Goal: Task Accomplishment & Management: Use online tool/utility

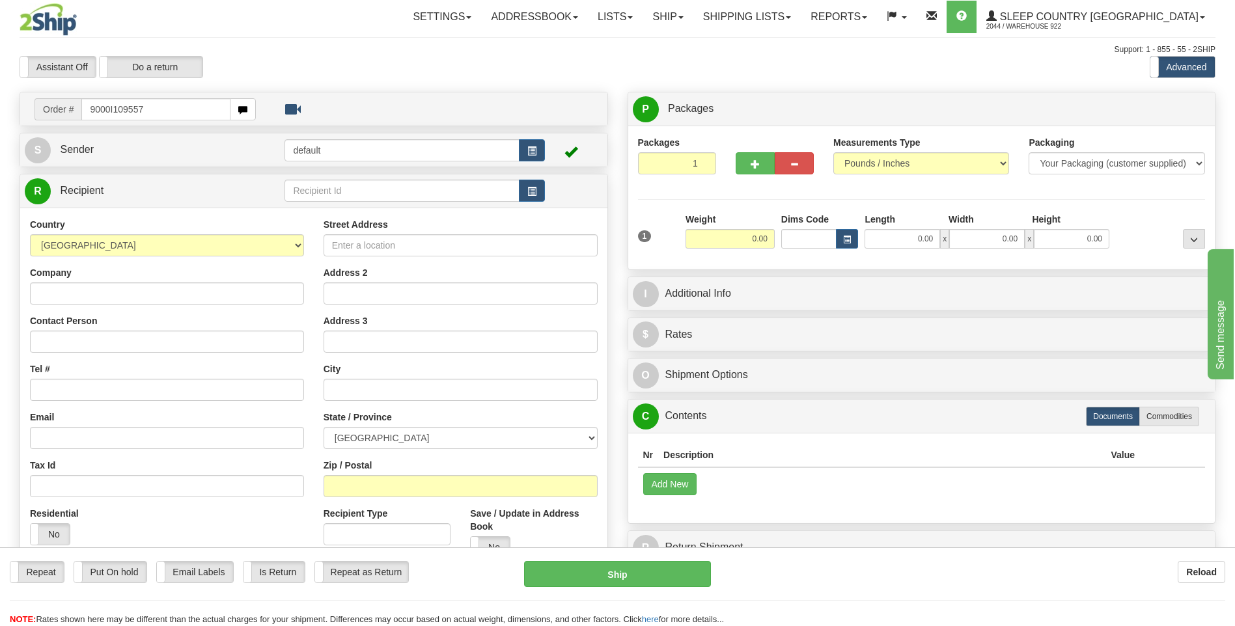
type input "9000I109557"
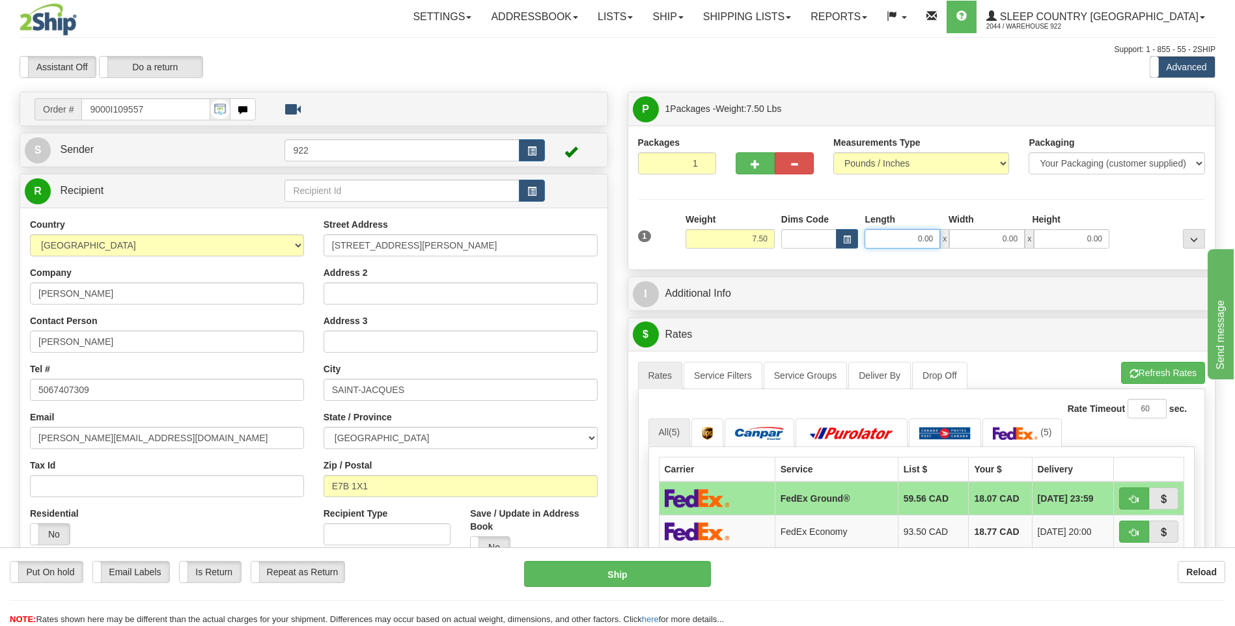
click at [874, 236] on input "0.00" at bounding box center [903, 239] width 76 height 20
type input "12.00"
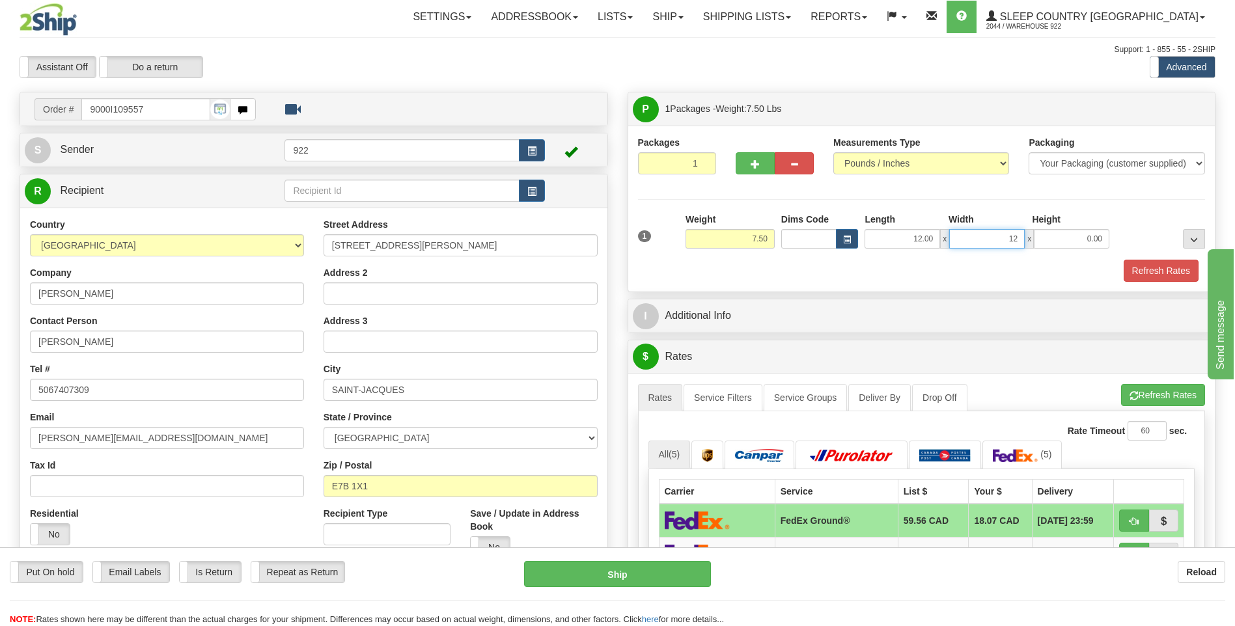
type input "12.00"
click at [1169, 273] on button "Refresh Rates" at bounding box center [1161, 271] width 75 height 22
type input "8.00"
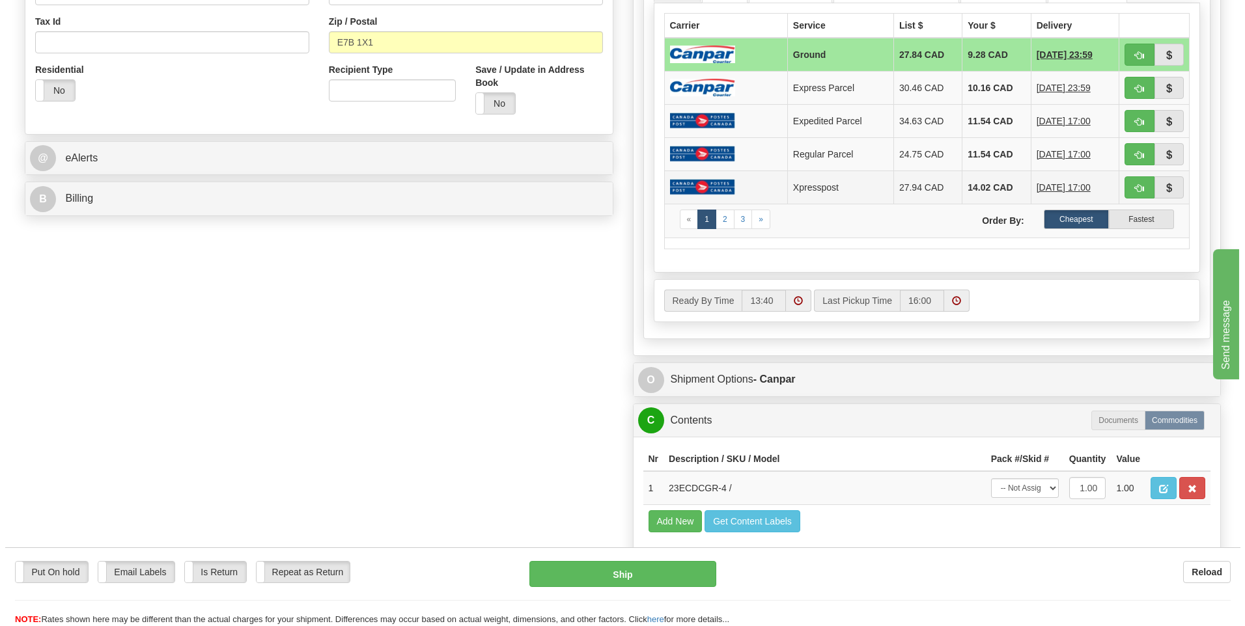
scroll to position [521, 0]
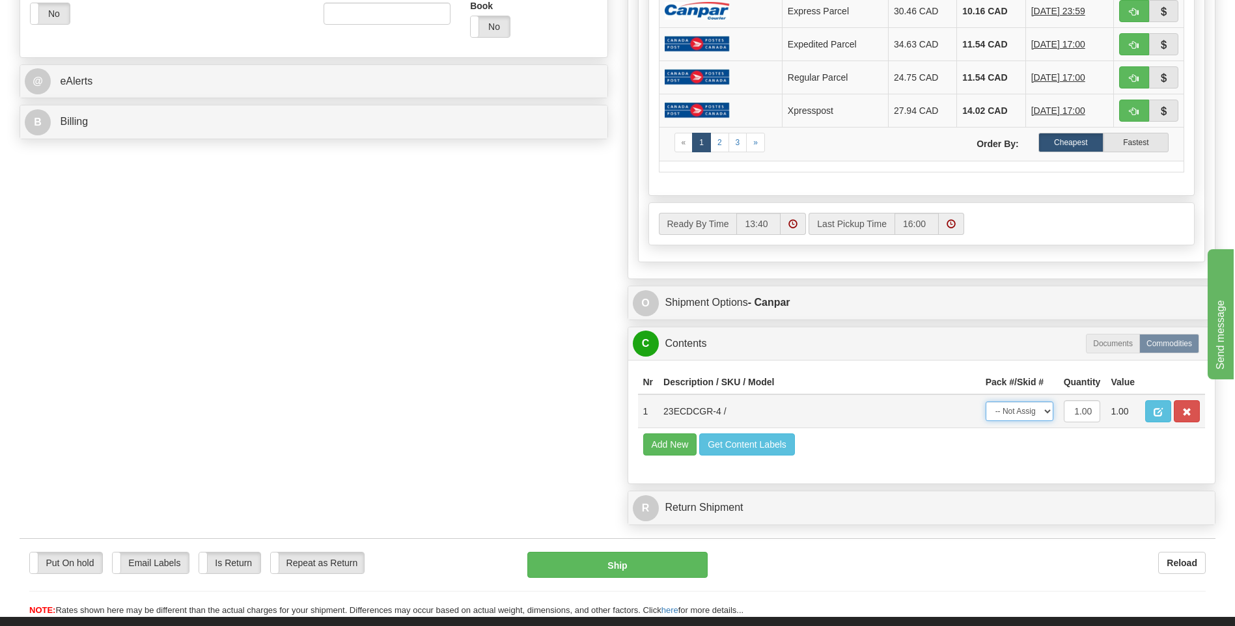
click at [1048, 413] on select "-- Not Assigned -- Package 1" at bounding box center [1020, 412] width 68 height 20
select select "0"
click at [986, 402] on select "-- Not Assigned -- Package 1" at bounding box center [1020, 412] width 68 height 20
click at [692, 566] on button "Ship" at bounding box center [617, 565] width 180 height 26
type input "1"
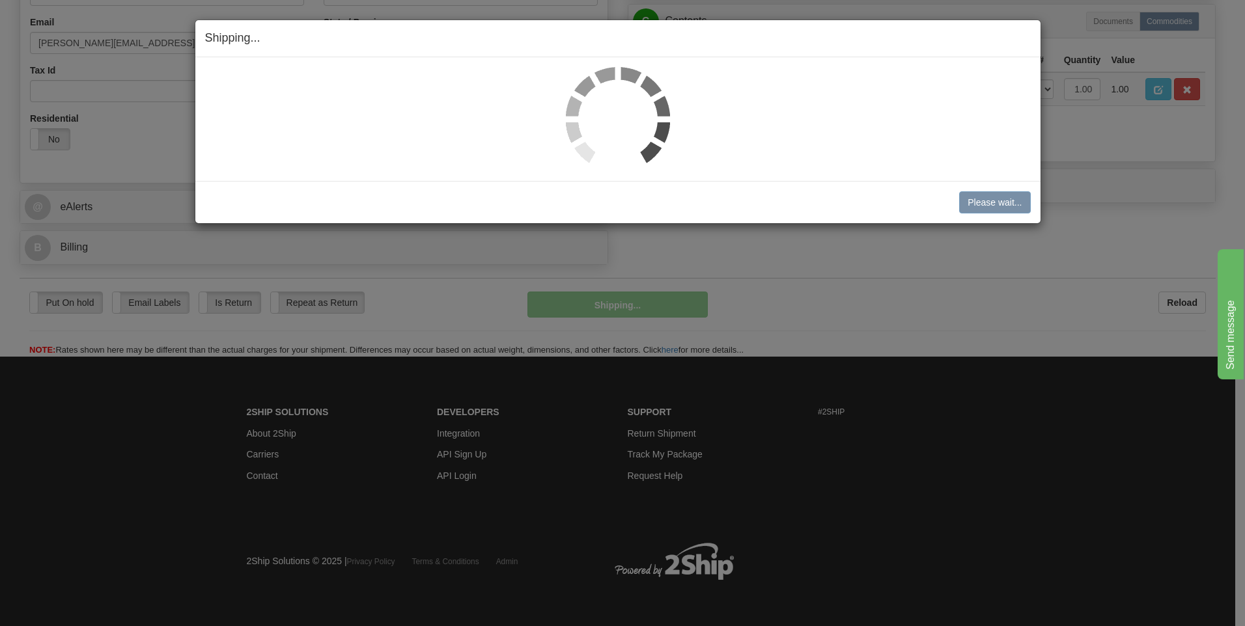
scroll to position [396, 0]
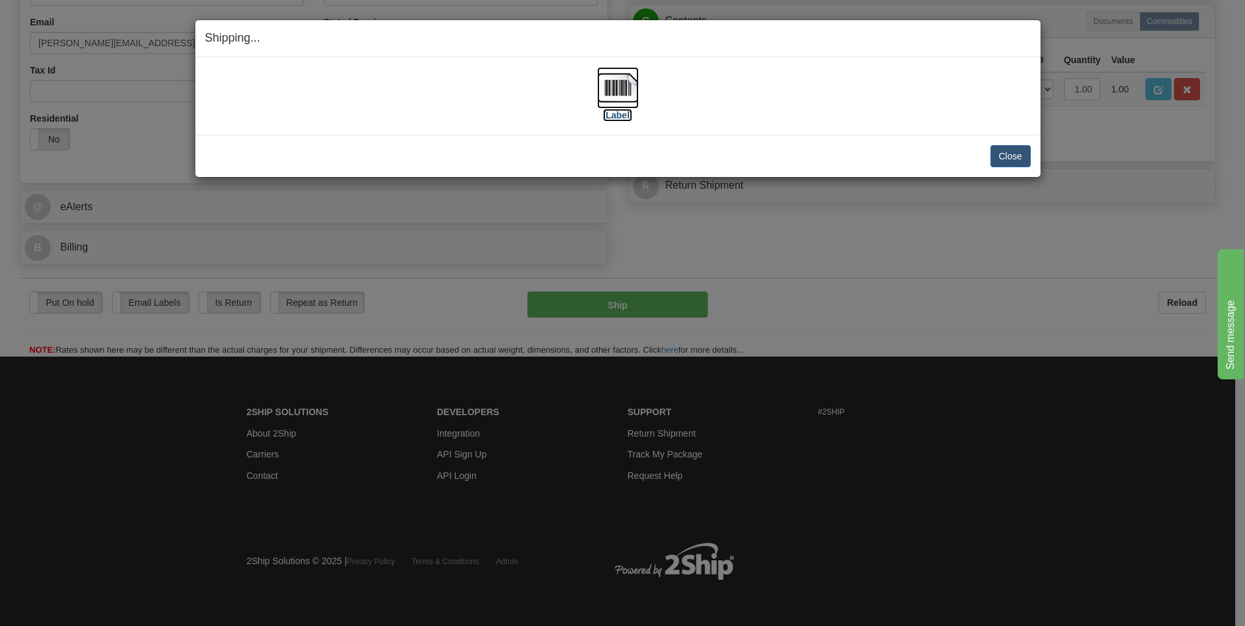
click at [630, 92] on img at bounding box center [618, 88] width 42 height 42
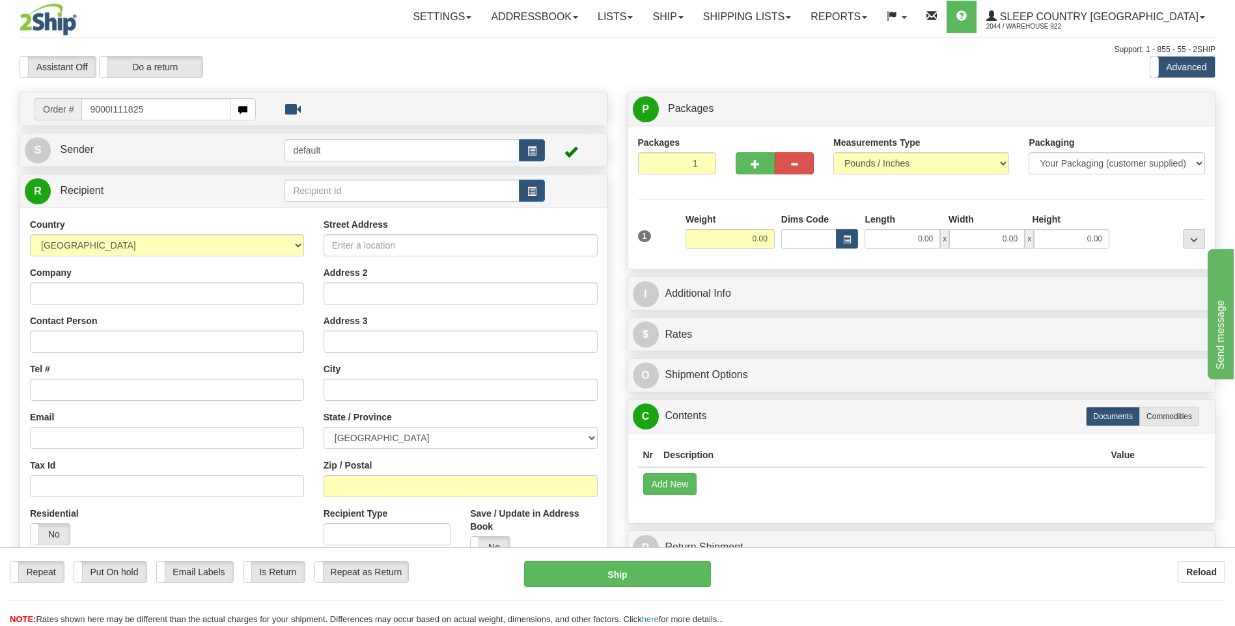
type input "9000I111825"
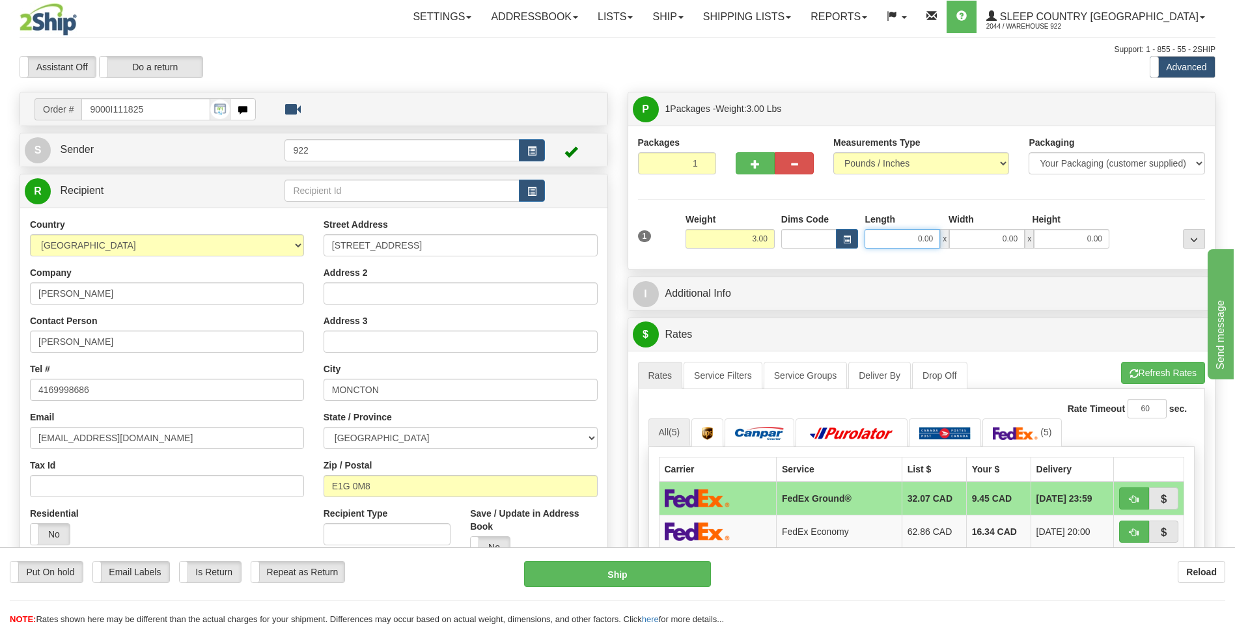
drag, startPoint x: 904, startPoint y: 236, endPoint x: 918, endPoint y: 241, distance: 15.2
click at [906, 236] on input "0.00" at bounding box center [903, 239] width 76 height 20
type input "20.00"
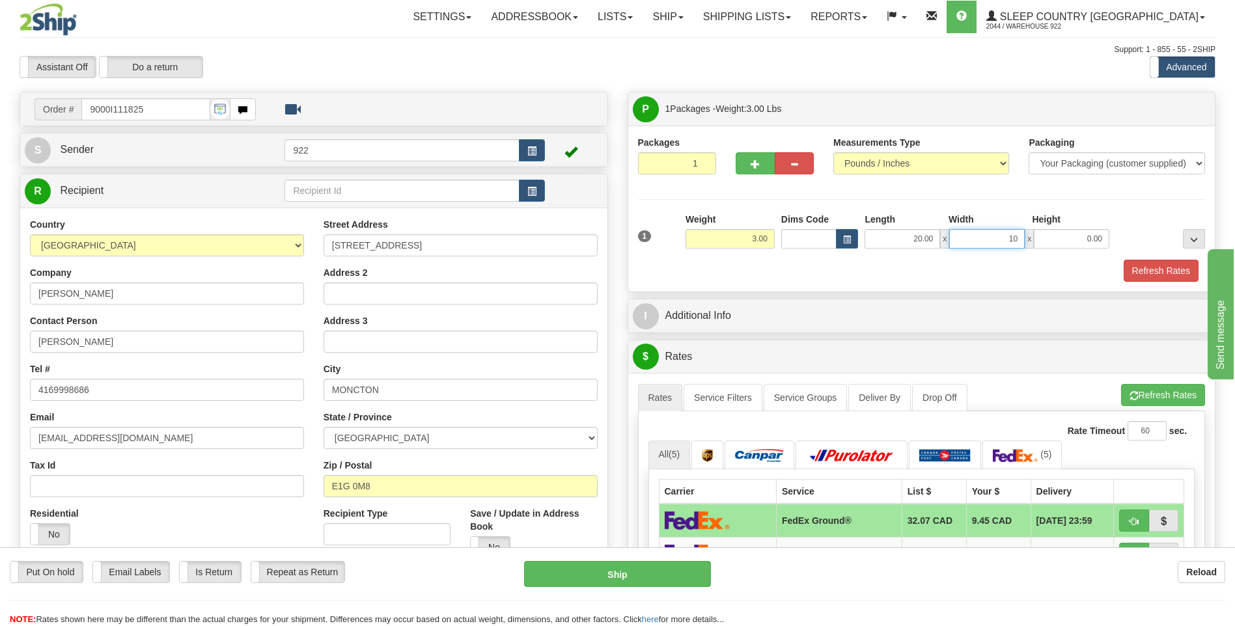
type input "10.00"
click at [1161, 275] on button "Refresh Rates" at bounding box center [1161, 271] width 75 height 22
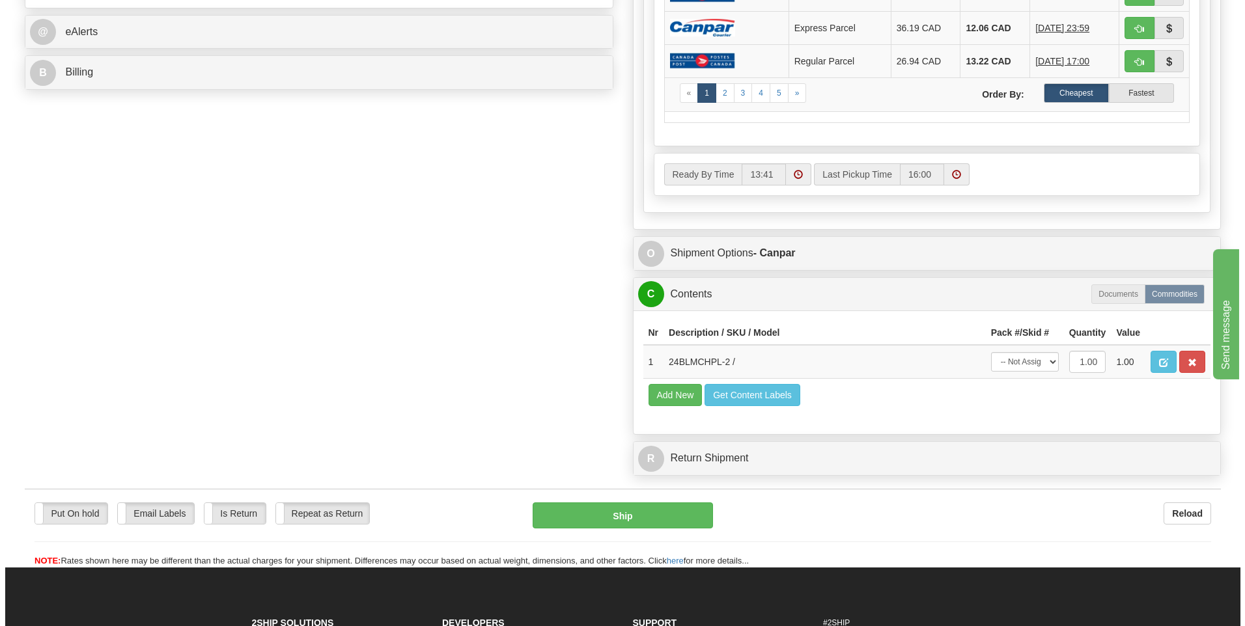
scroll to position [586, 0]
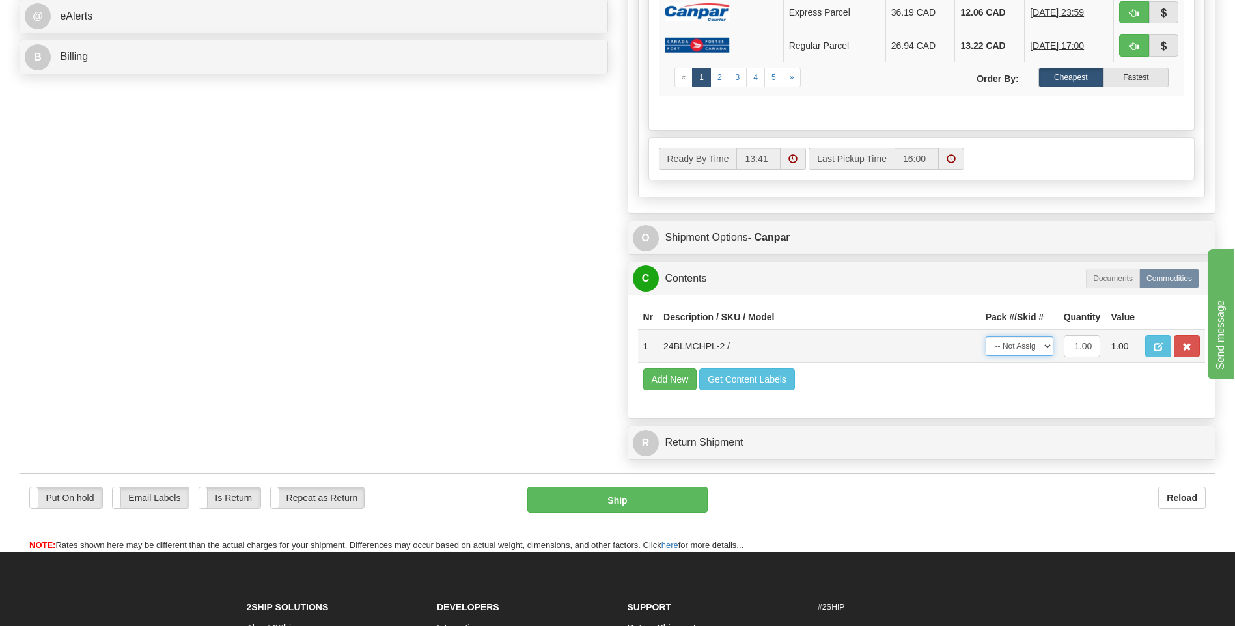
click at [1041, 347] on select "-- Not Assigned -- Package 1" at bounding box center [1020, 347] width 68 height 20
select select "0"
click at [986, 337] on select "-- Not Assigned -- Package 1" at bounding box center [1020, 347] width 68 height 20
click at [603, 496] on button "Ship" at bounding box center [617, 500] width 180 height 26
type input "1"
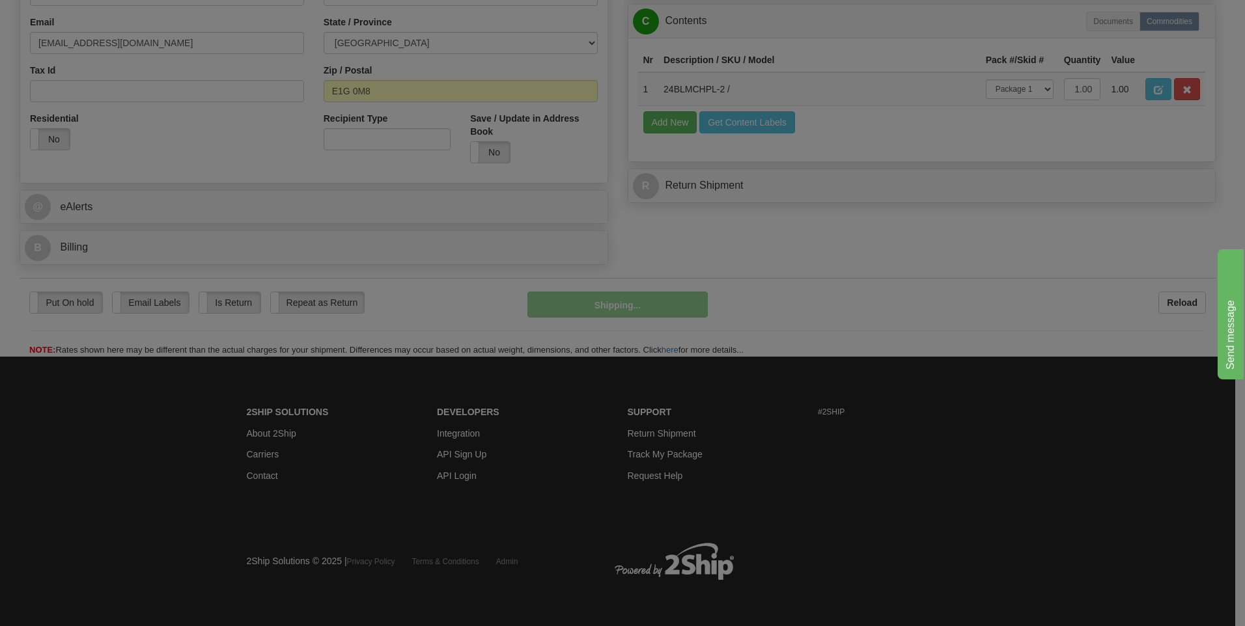
scroll to position [396, 0]
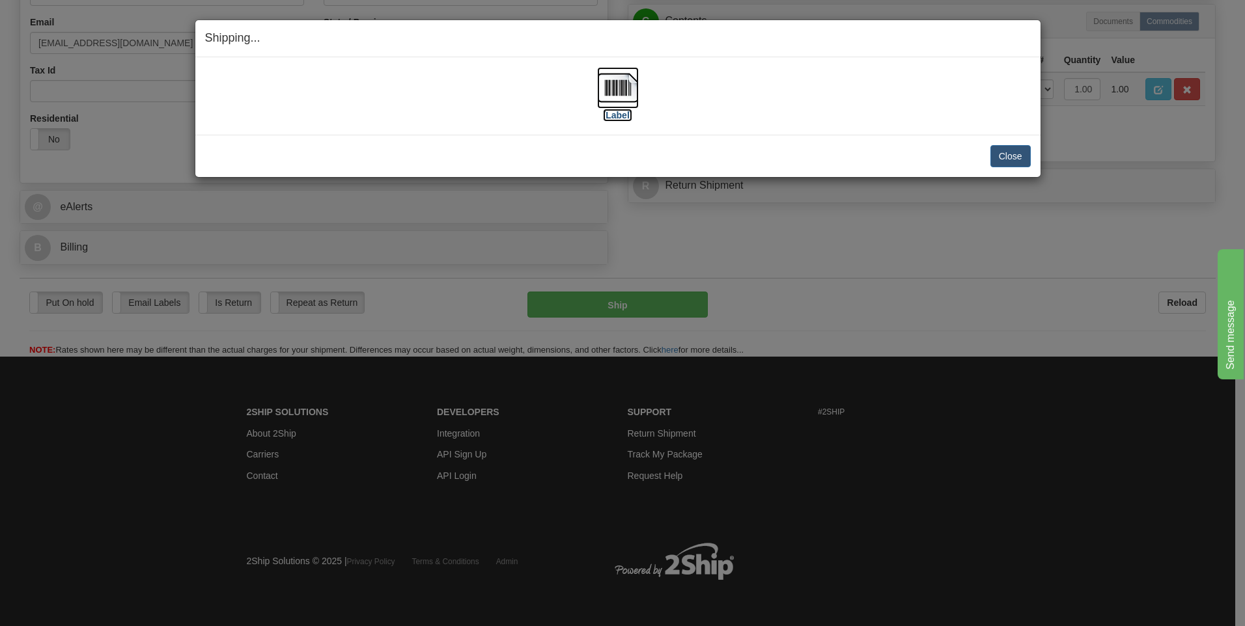
click at [626, 96] on img at bounding box center [618, 88] width 42 height 42
click at [1015, 151] on button "Close" at bounding box center [1010, 156] width 40 height 22
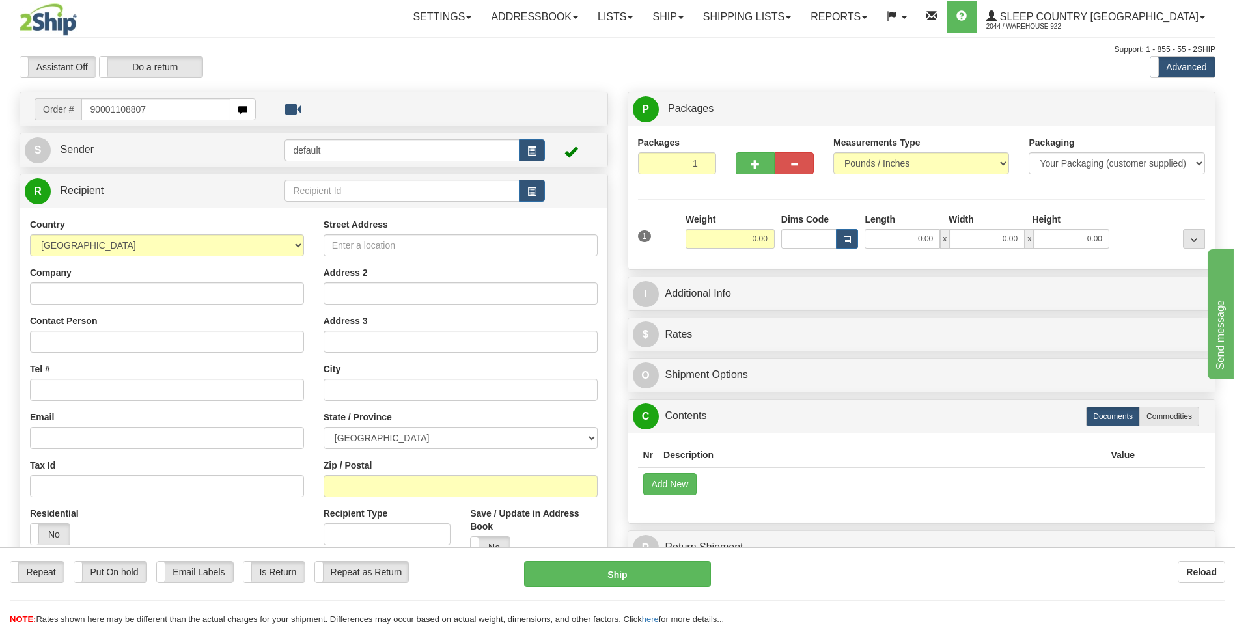
type input "90001108807"
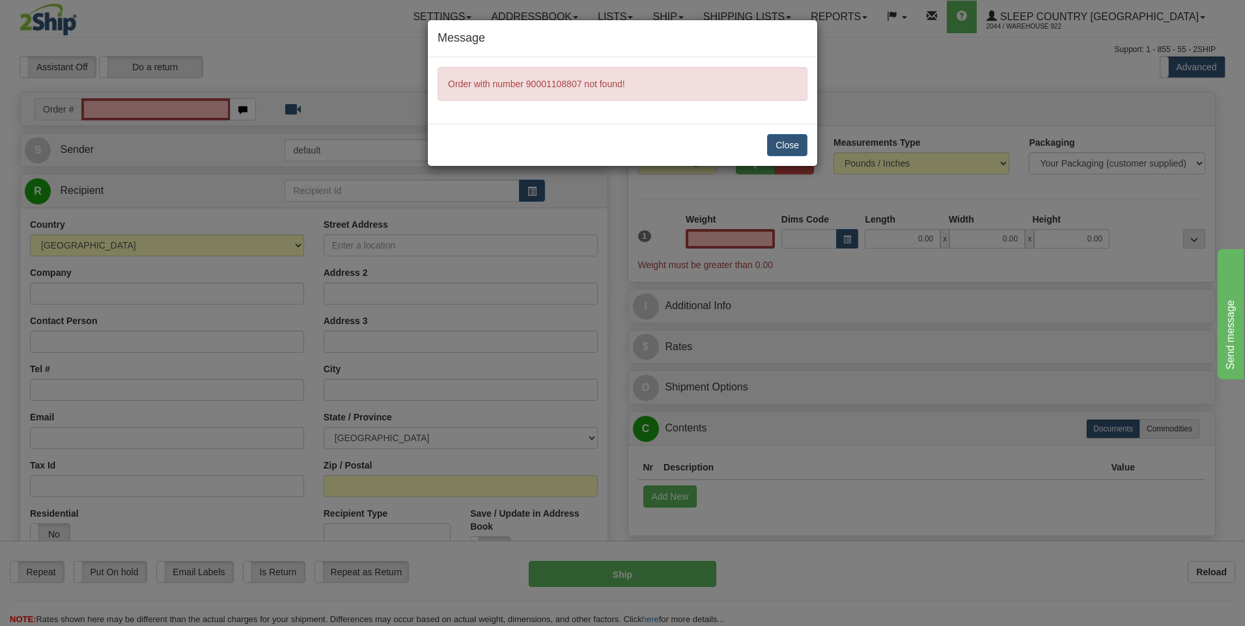
type input "0.00"
click at [779, 154] on button "Close" at bounding box center [787, 145] width 40 height 22
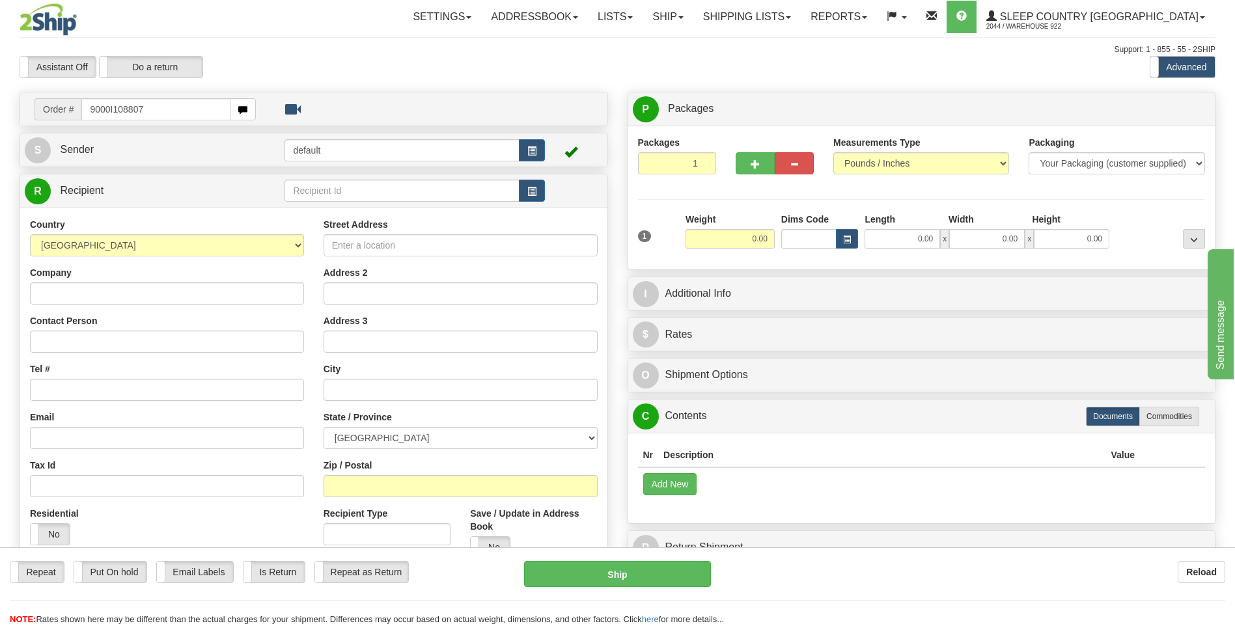
type input "9000I108807"
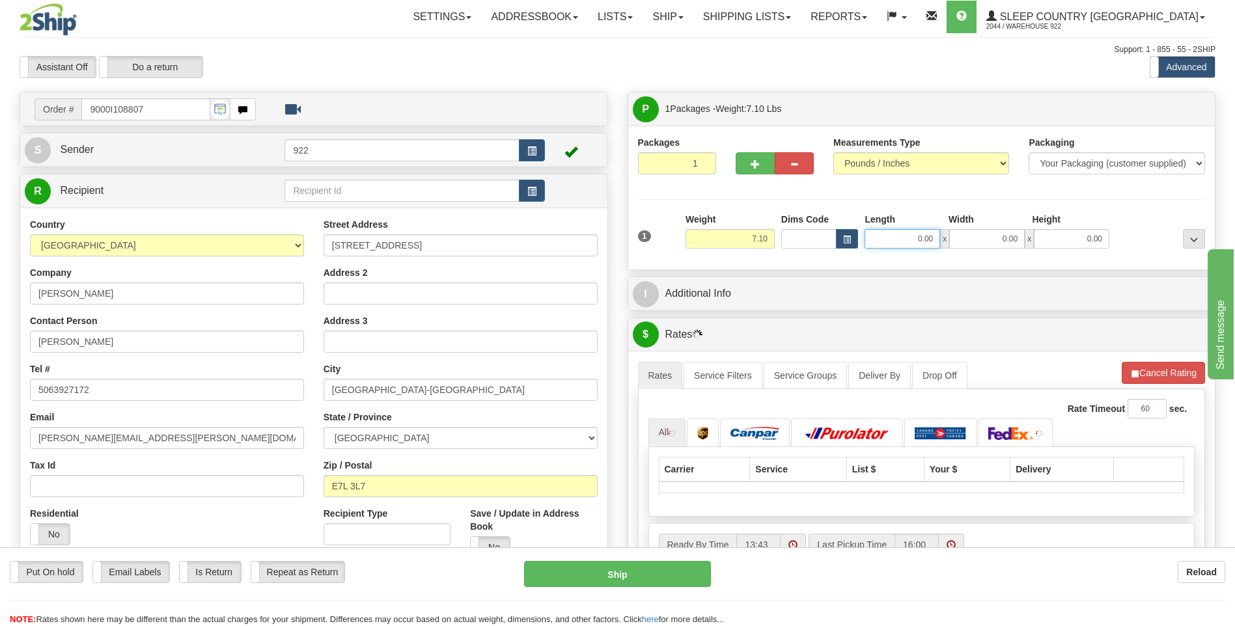
click at [915, 240] on input "0.00" at bounding box center [903, 239] width 76 height 20
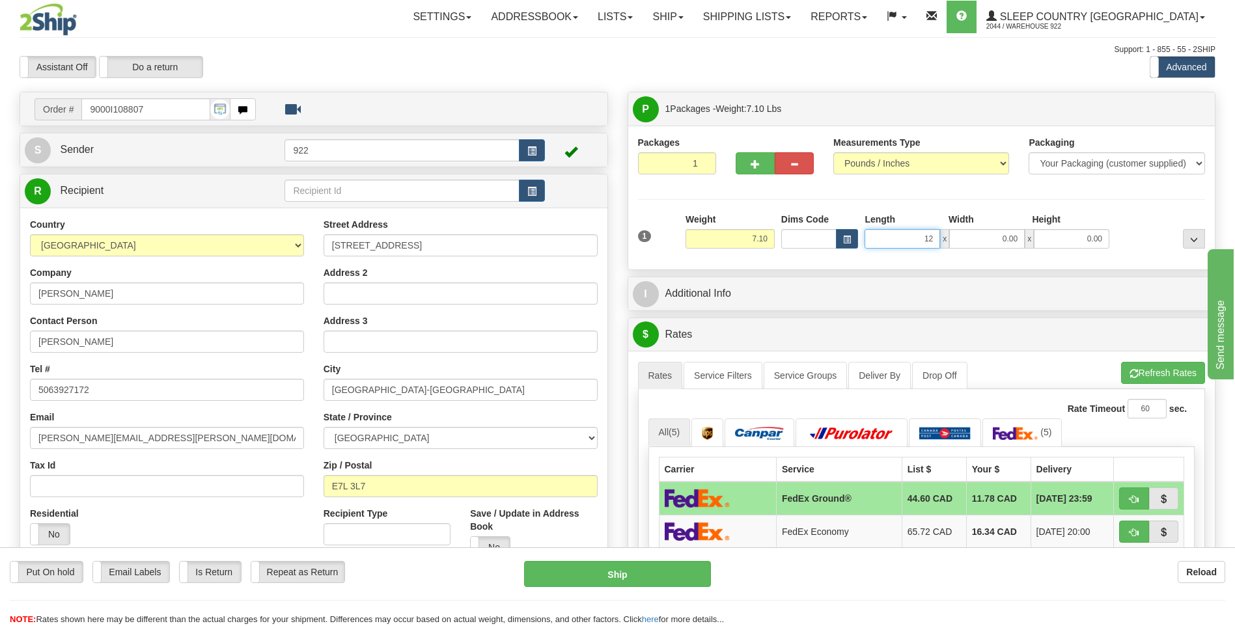
type input "12.00"
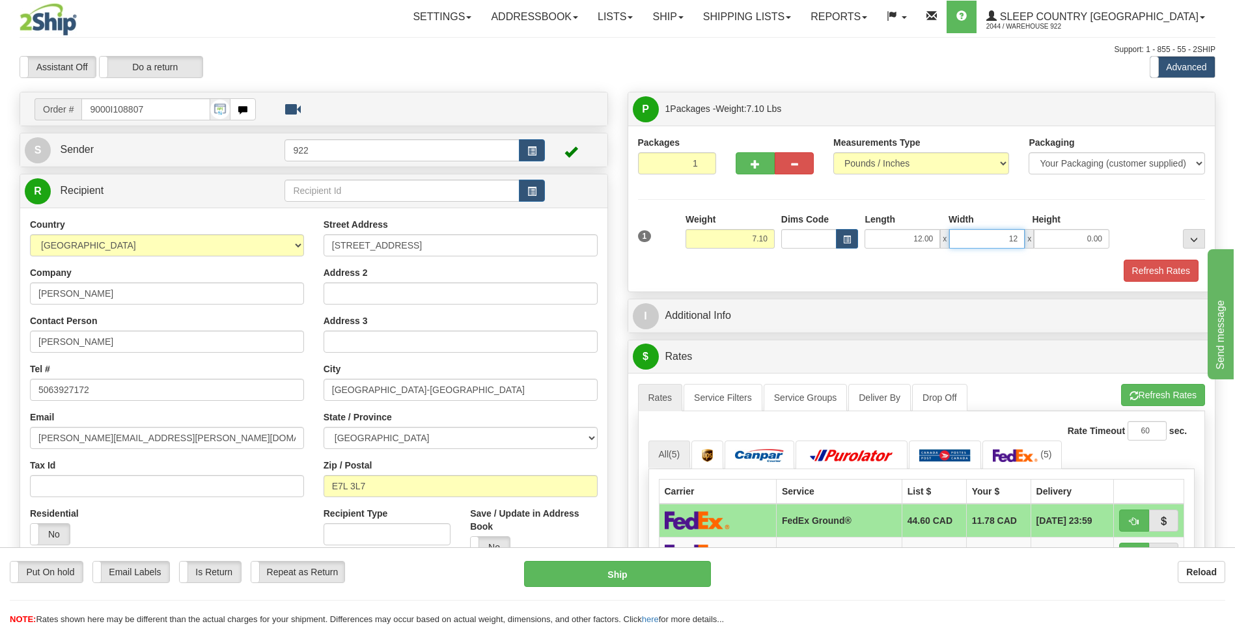
type input "12.00"
type input "8.00"
click at [1152, 270] on button "Refresh Rates" at bounding box center [1161, 271] width 75 height 22
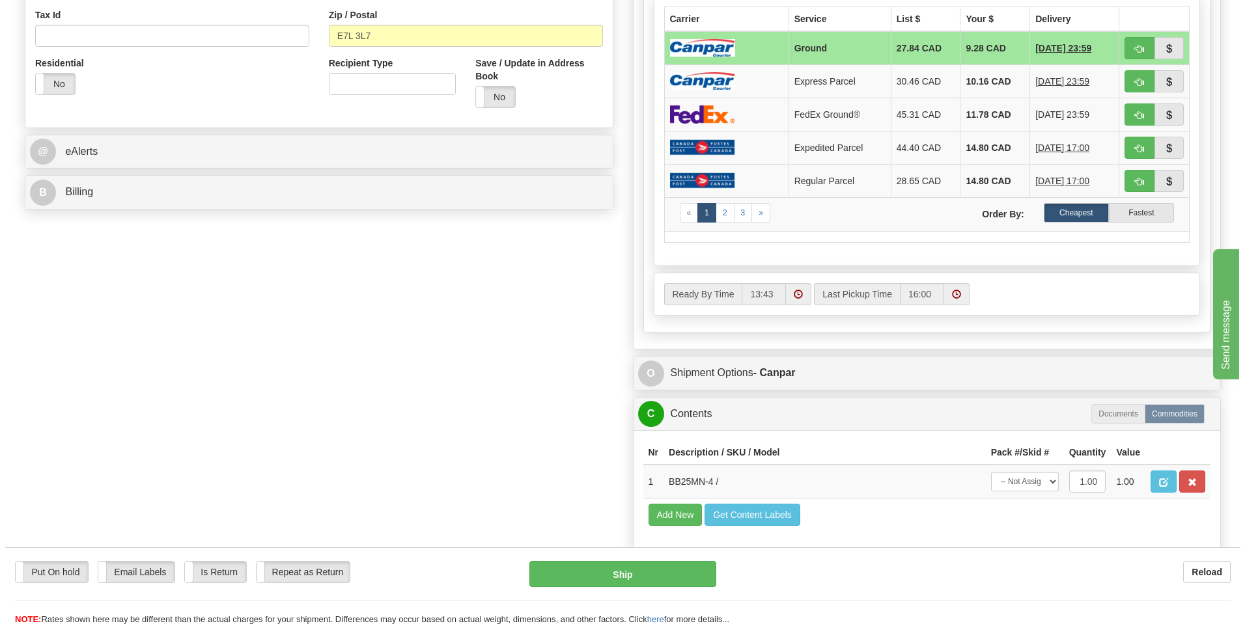
scroll to position [456, 0]
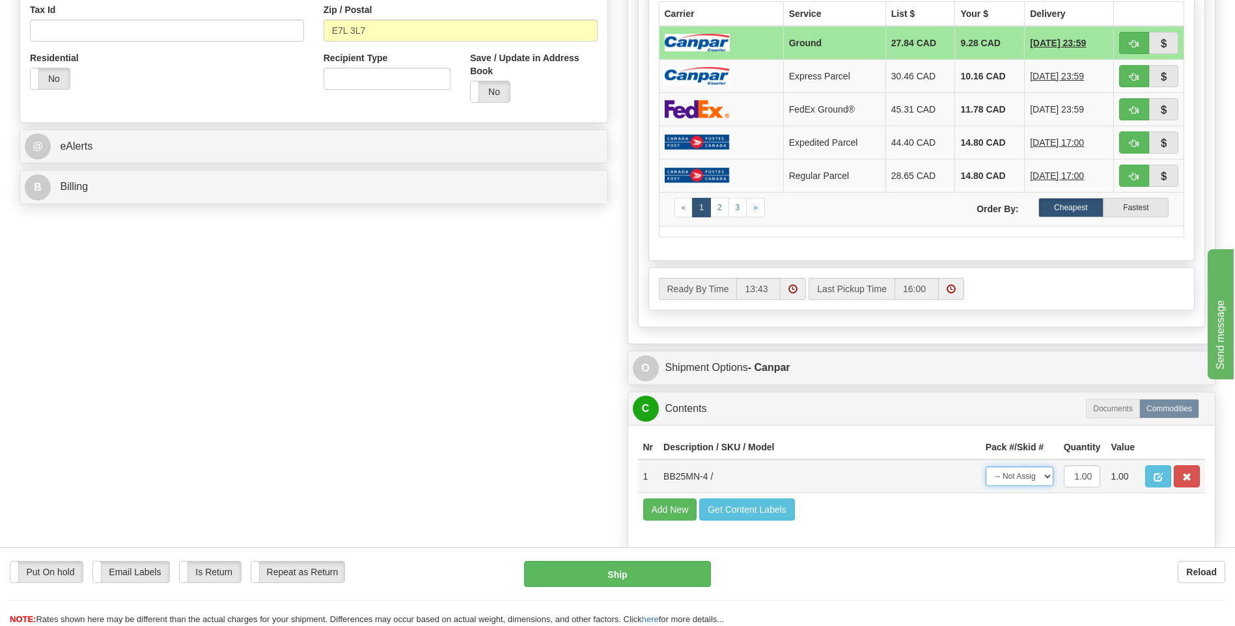
click at [1047, 479] on select "-- Not Assigned -- Package 1" at bounding box center [1020, 477] width 68 height 20
select select "0"
click at [986, 467] on select "-- Not Assigned -- Package 1" at bounding box center [1020, 477] width 68 height 20
click at [613, 577] on button "Ship" at bounding box center [617, 574] width 186 height 26
type input "1"
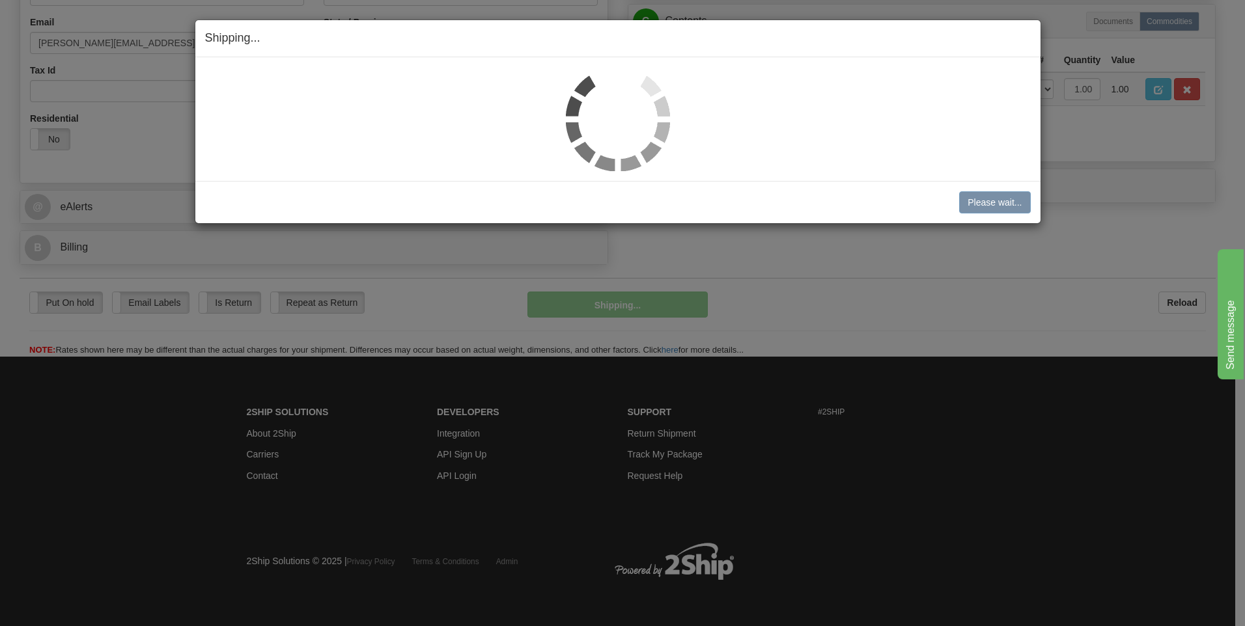
scroll to position [396, 0]
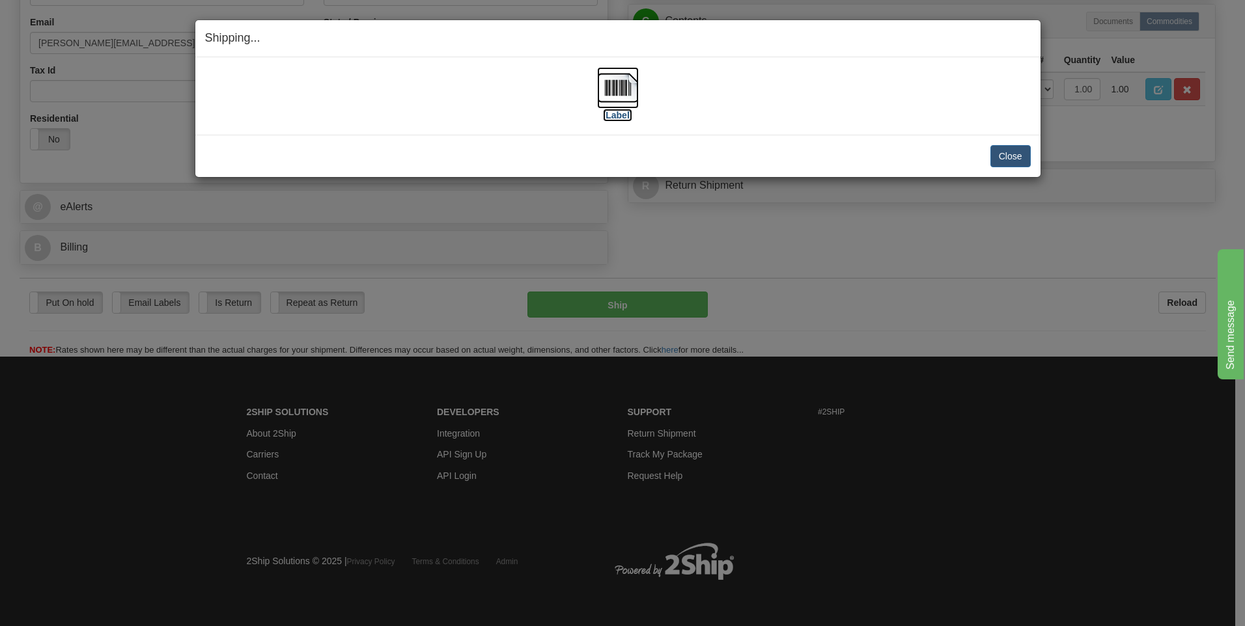
click at [618, 92] on img at bounding box center [618, 88] width 42 height 42
